Goal: Task Accomplishment & Management: Use online tool/utility

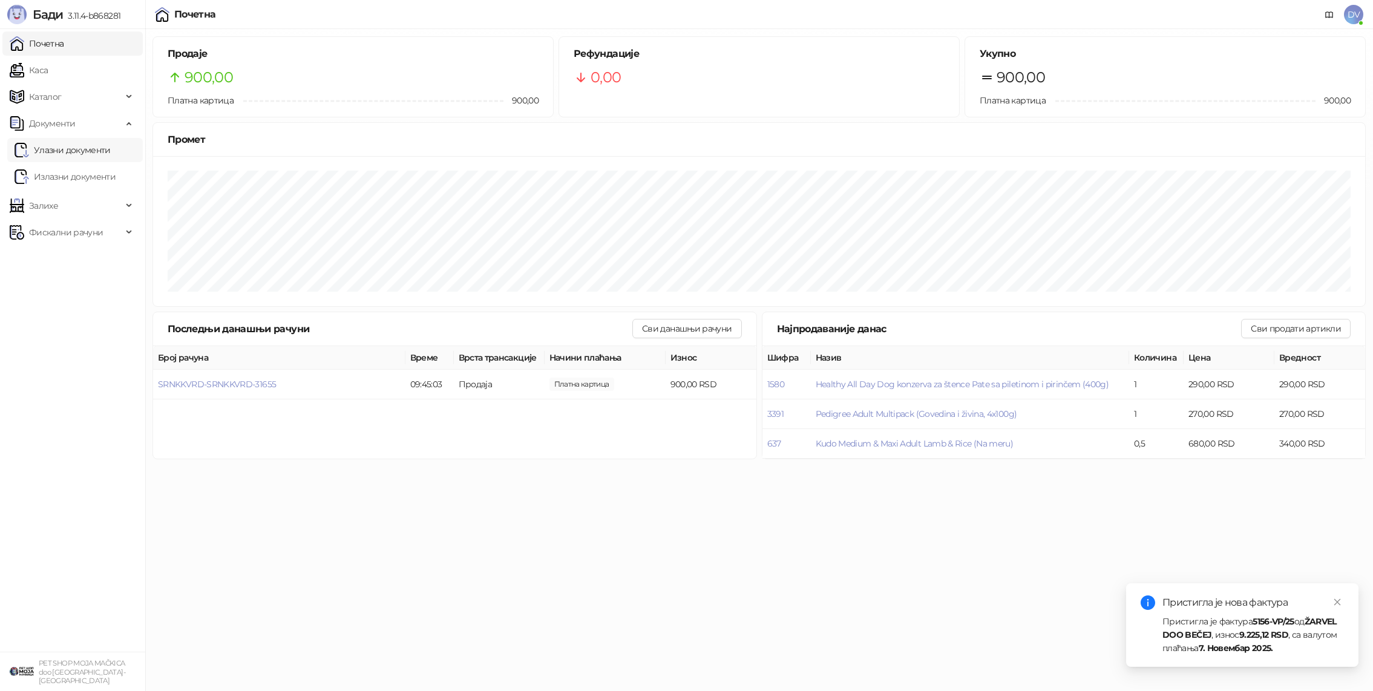
click at [66, 154] on link "Улазни документи" at bounding box center [63, 150] width 96 height 24
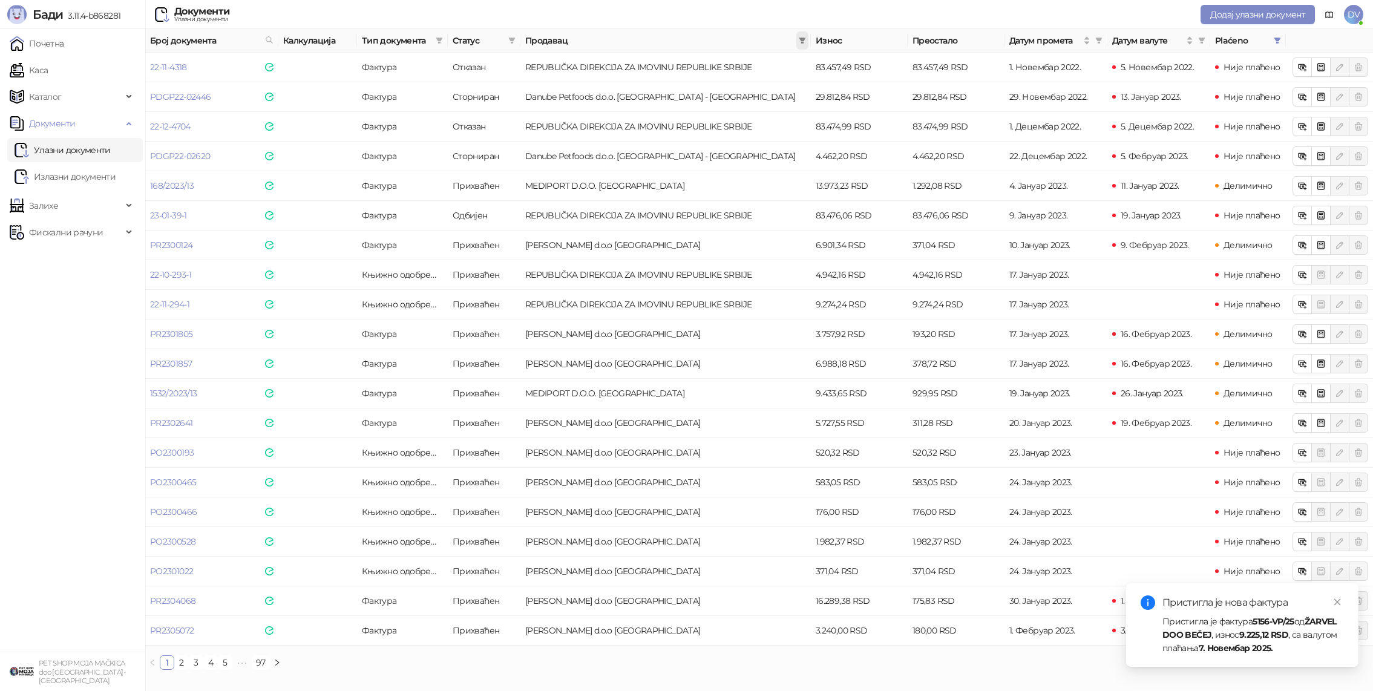
click at [800, 36] on span at bounding box center [803, 40] width 12 height 18
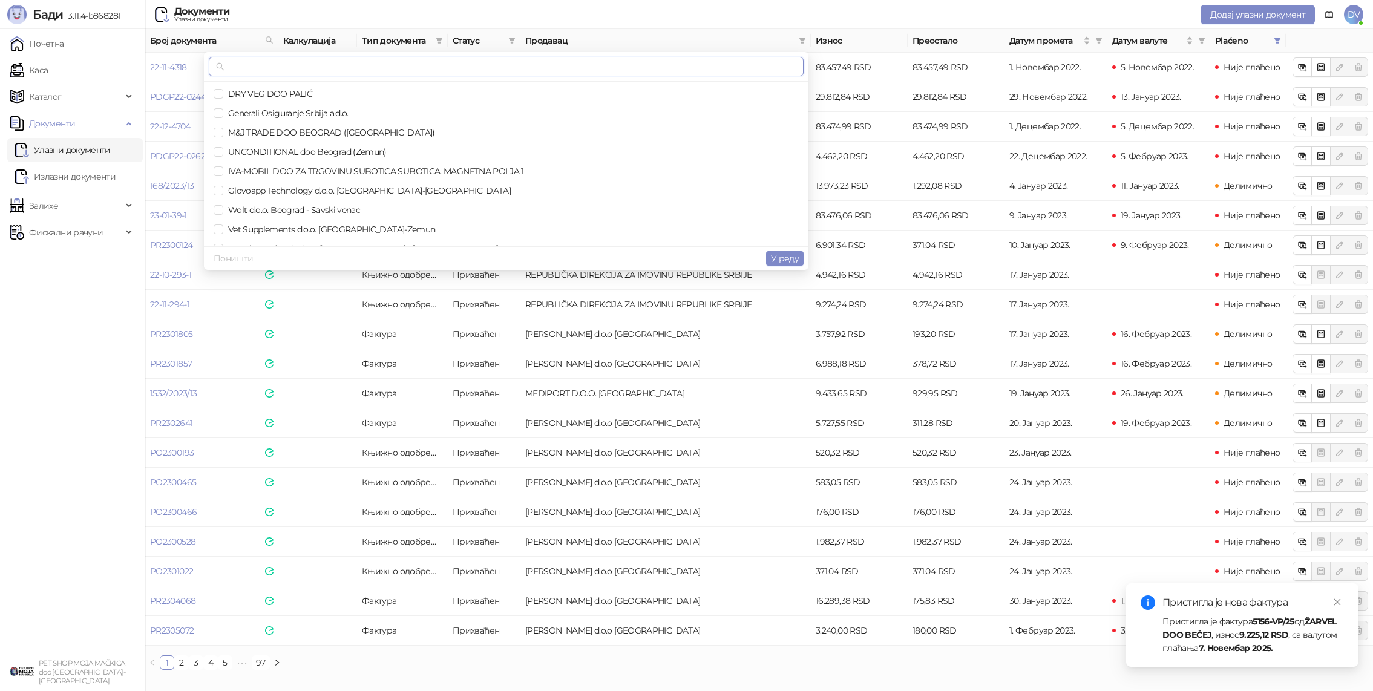
click at [754, 67] on input "text" at bounding box center [512, 66] width 570 height 13
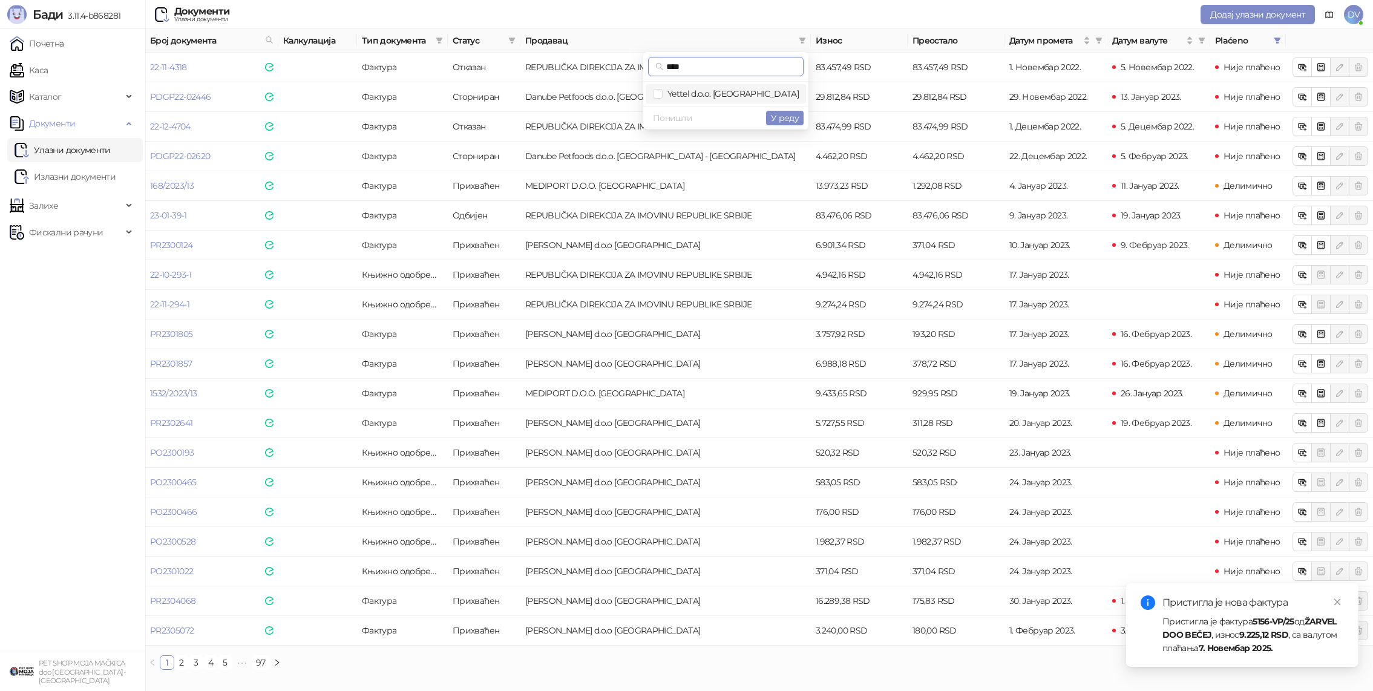
type input "****"
click at [772, 99] on span "Yettel d.o.o. [GEOGRAPHIC_DATA]" at bounding box center [726, 93] width 146 height 13
click at [789, 116] on span "У реду" at bounding box center [785, 118] width 28 height 11
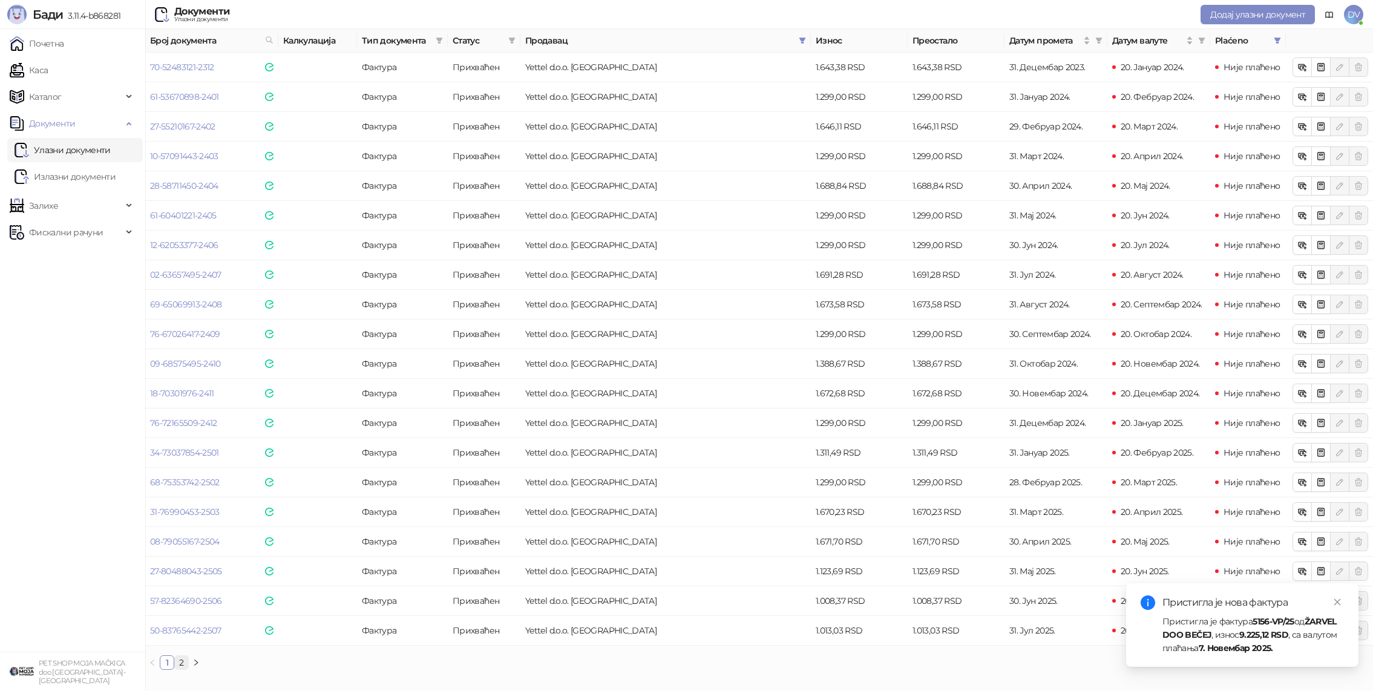
click at [182, 664] on link "2" at bounding box center [181, 662] width 13 height 13
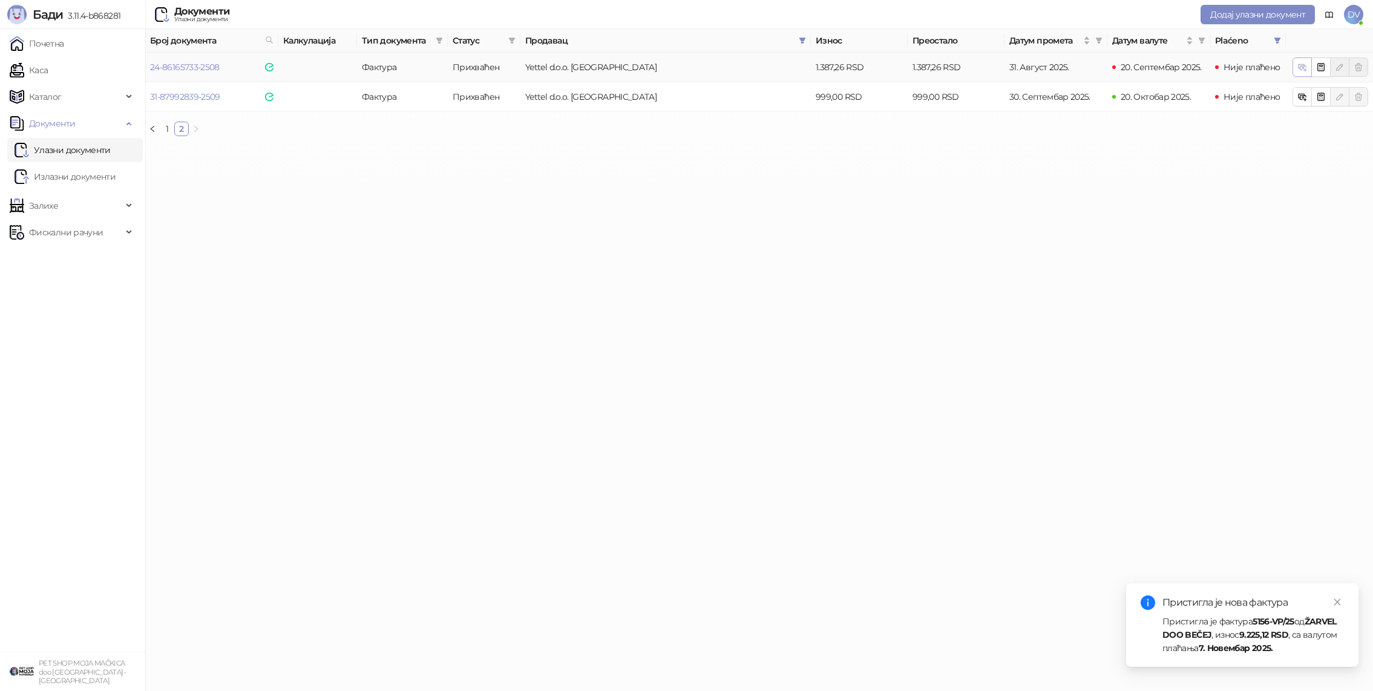
click at [1304, 71] on icon "button" at bounding box center [1303, 67] width 10 height 10
